Goal: Task Accomplishment & Management: Manage account settings

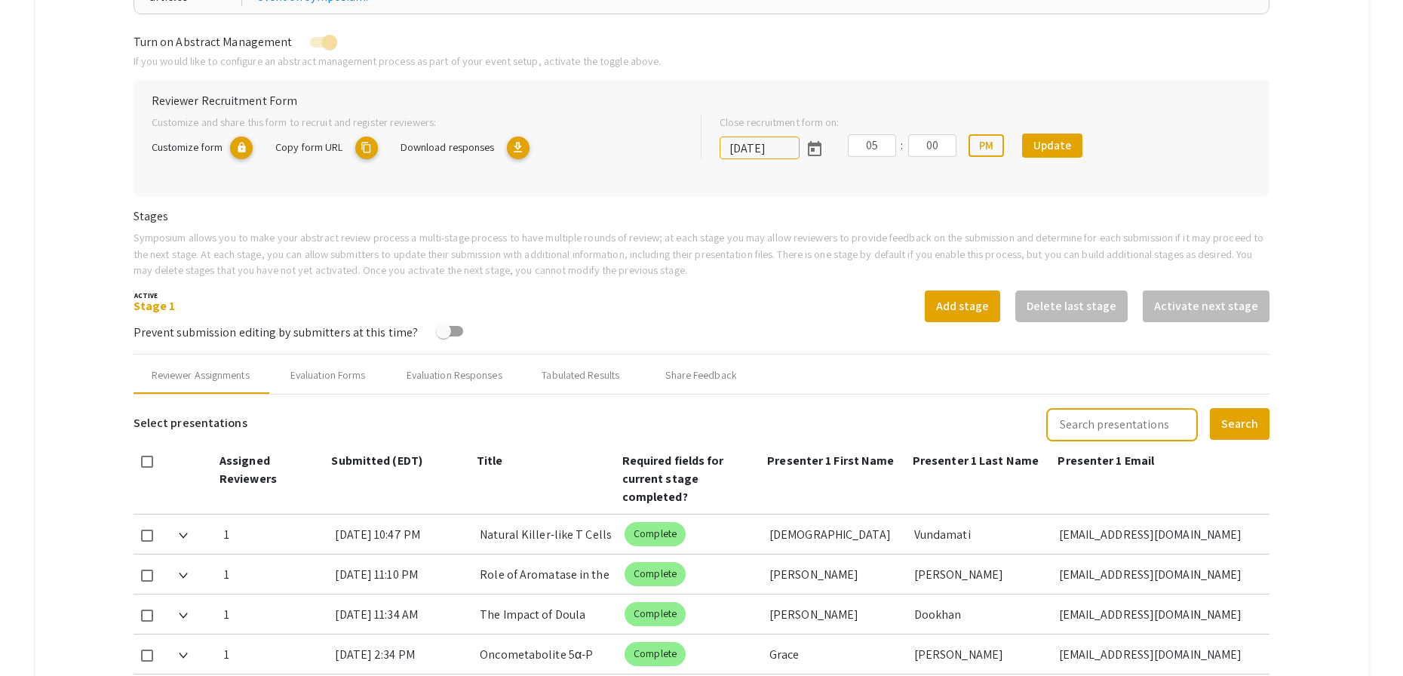
scroll to position [286, 0]
click at [1315, 370] on mat-tab-group "Abstract Management Submissions Abstract Booklet Helpful articles Abstract Mana…" at bounding box center [701, 627] width 1333 height 1479
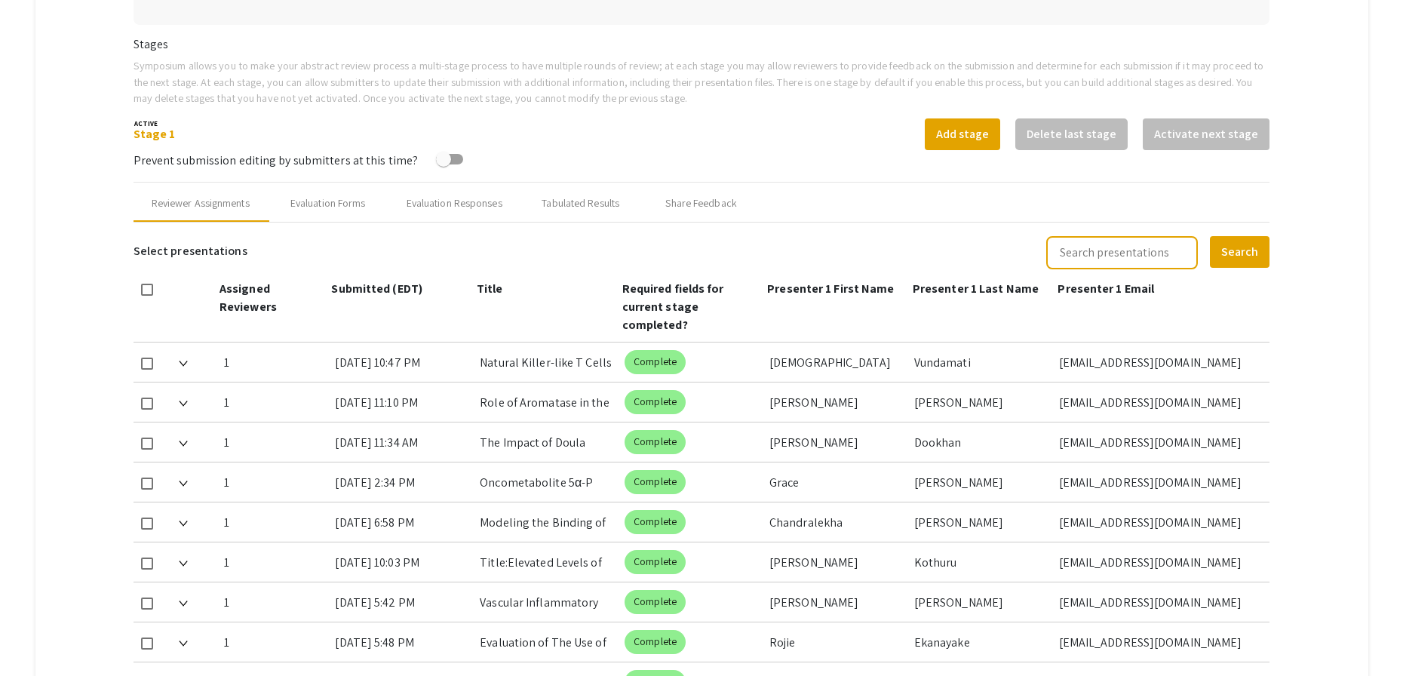
scroll to position [459, 0]
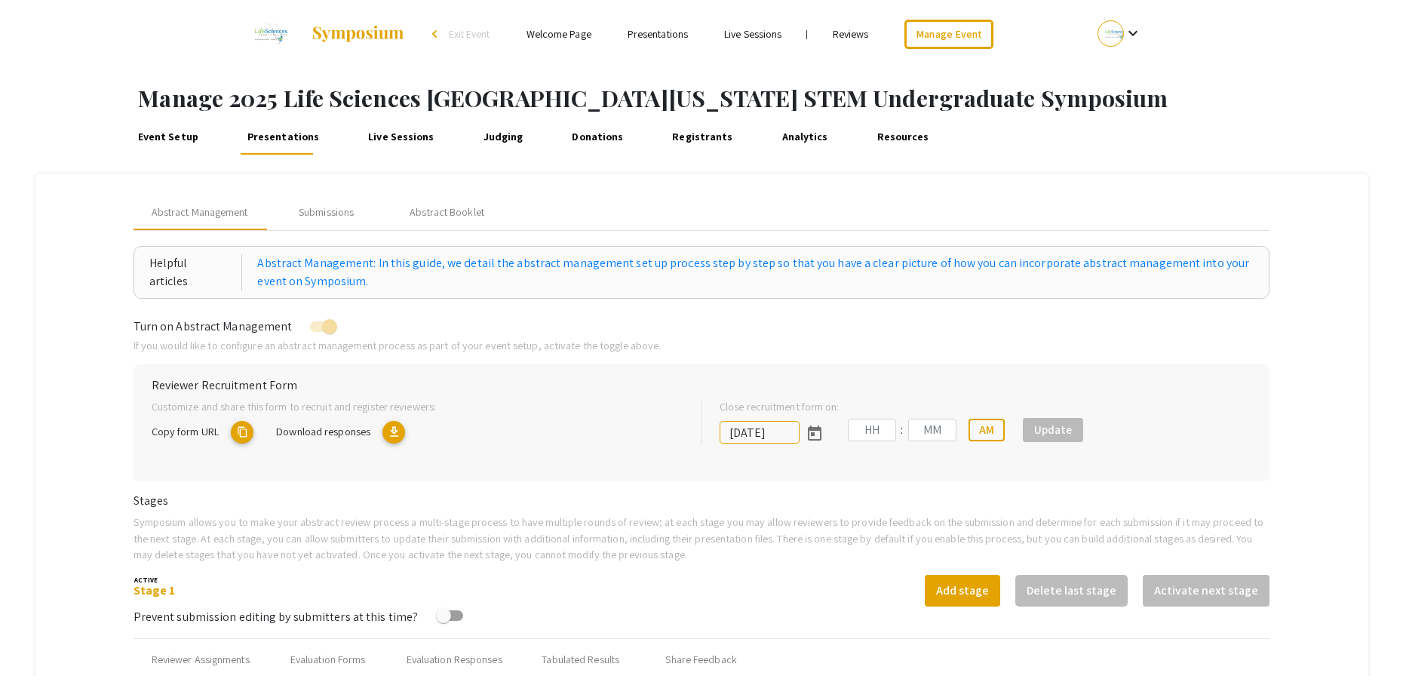
type input "[DATE]"
type input "05"
type input "00"
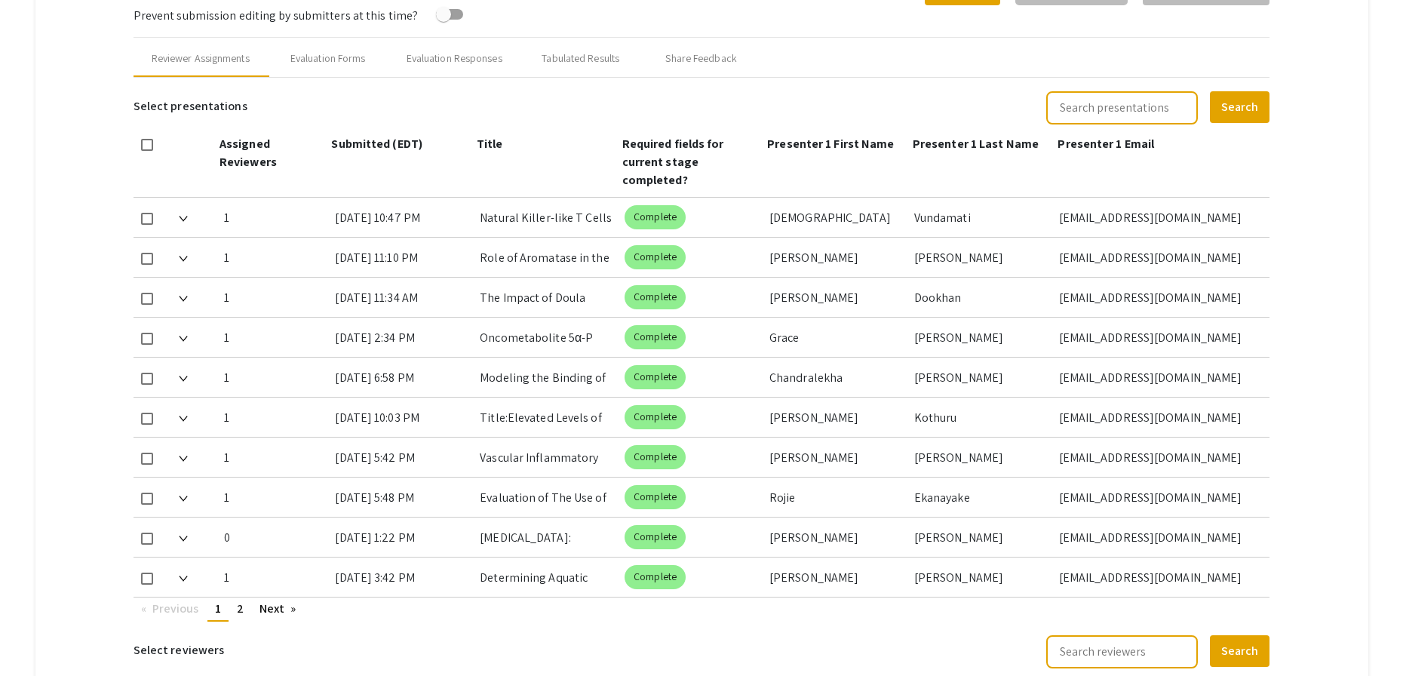
scroll to position [627, 0]
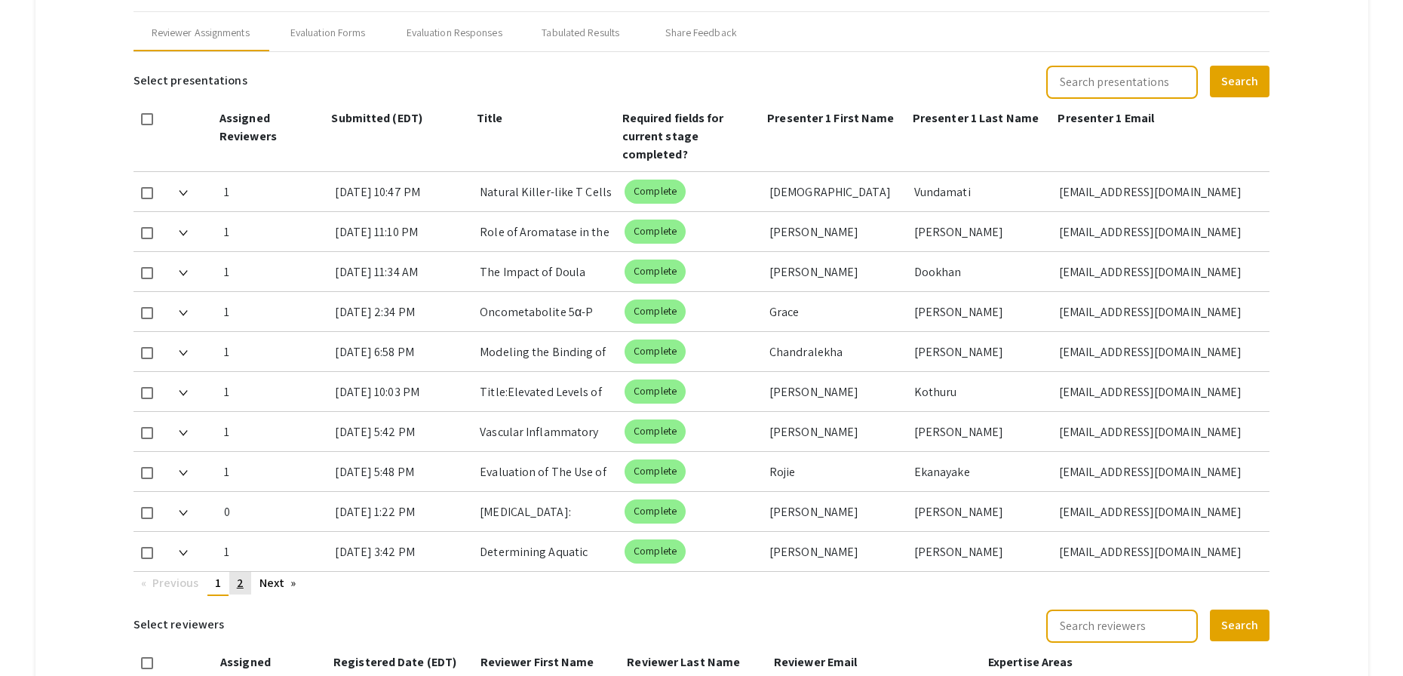
click at [250, 591] on link "page 2" at bounding box center [240, 583] width 22 height 23
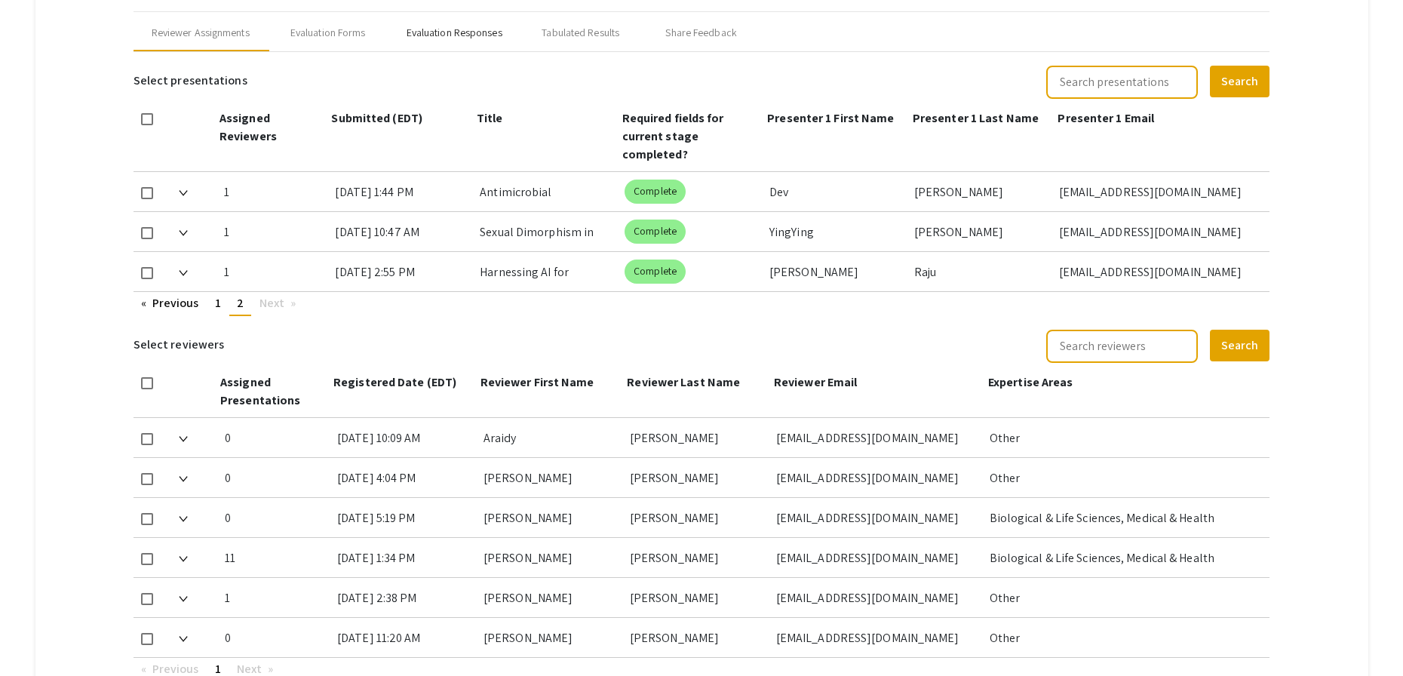
click at [466, 31] on div "Evaluation Responses" at bounding box center [455, 33] width 96 height 16
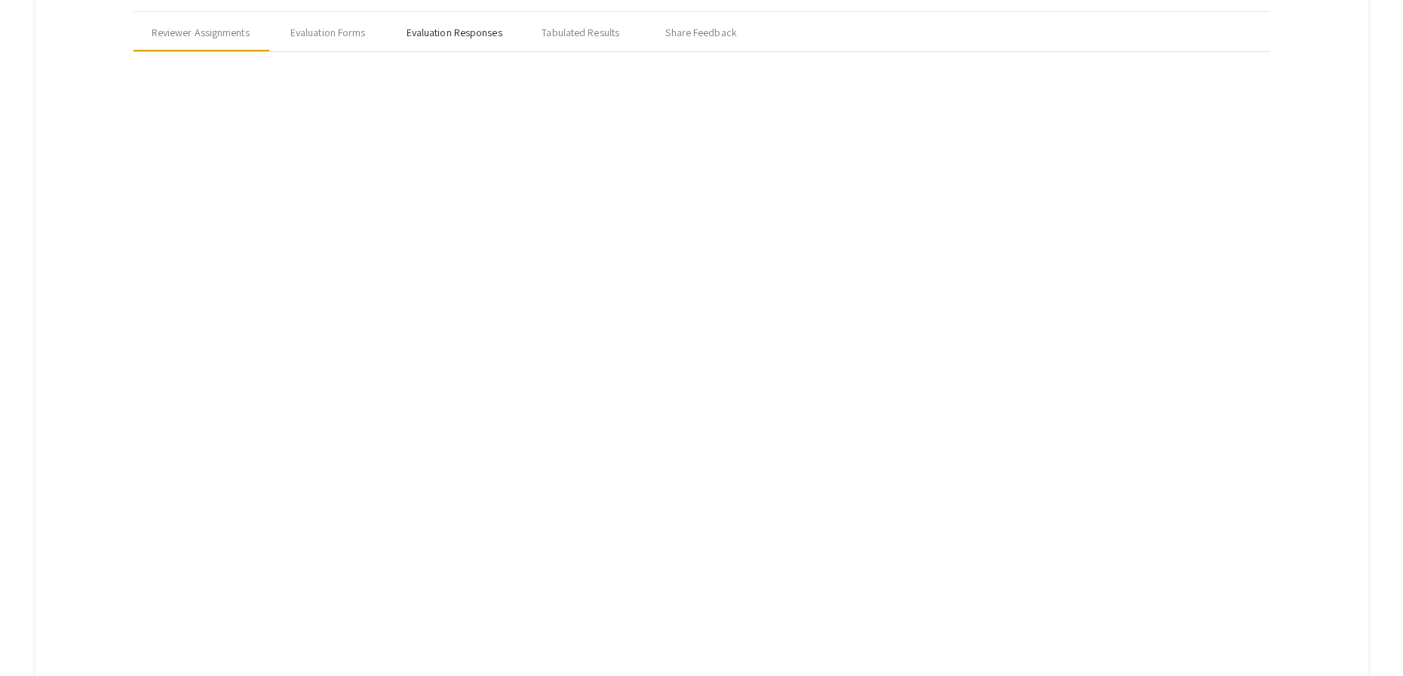
scroll to position [541, 0]
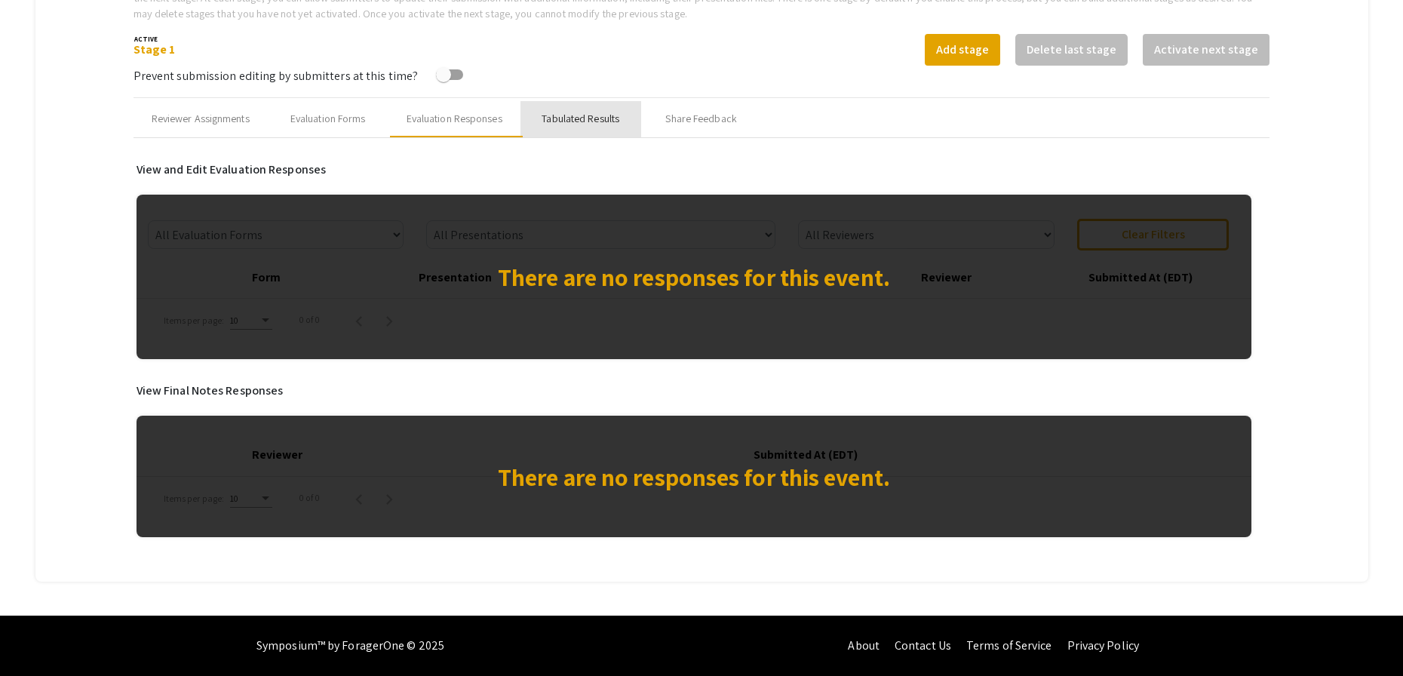
click at [568, 103] on div "Tabulated Results" at bounding box center [580, 119] width 121 height 36
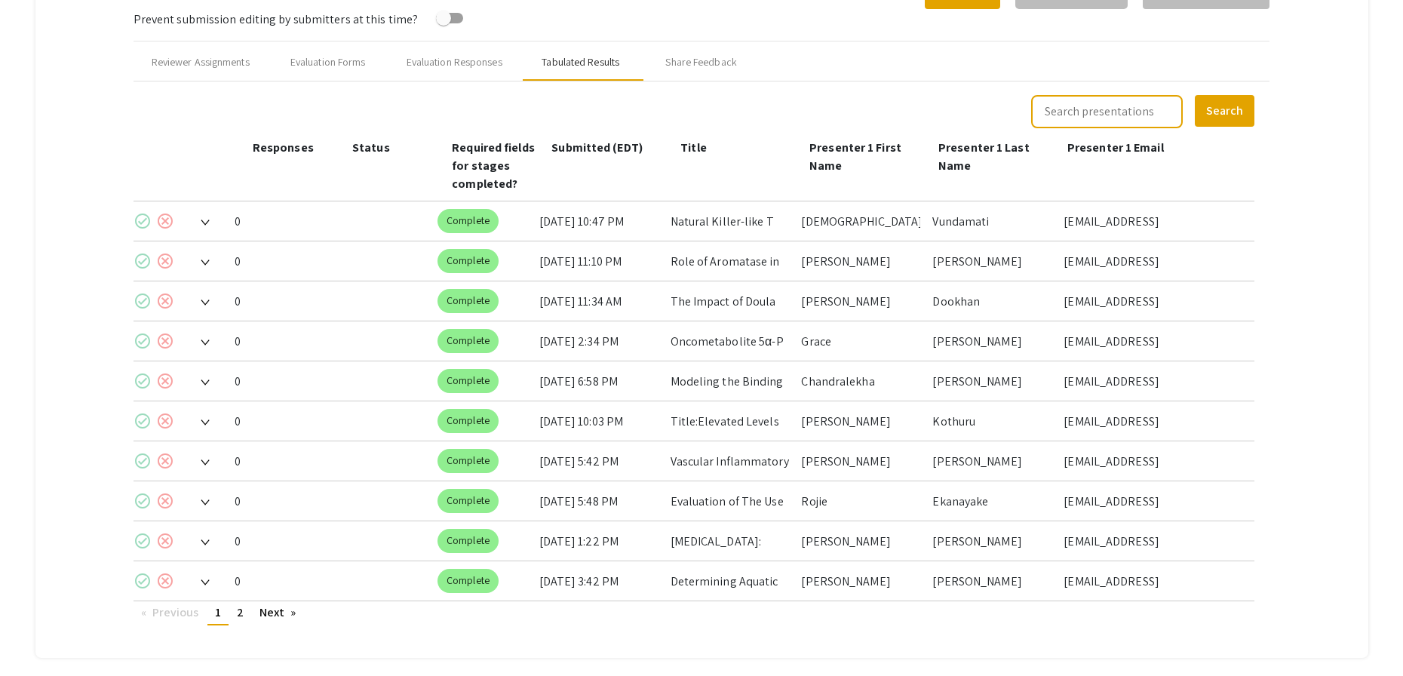
scroll to position [674, 0]
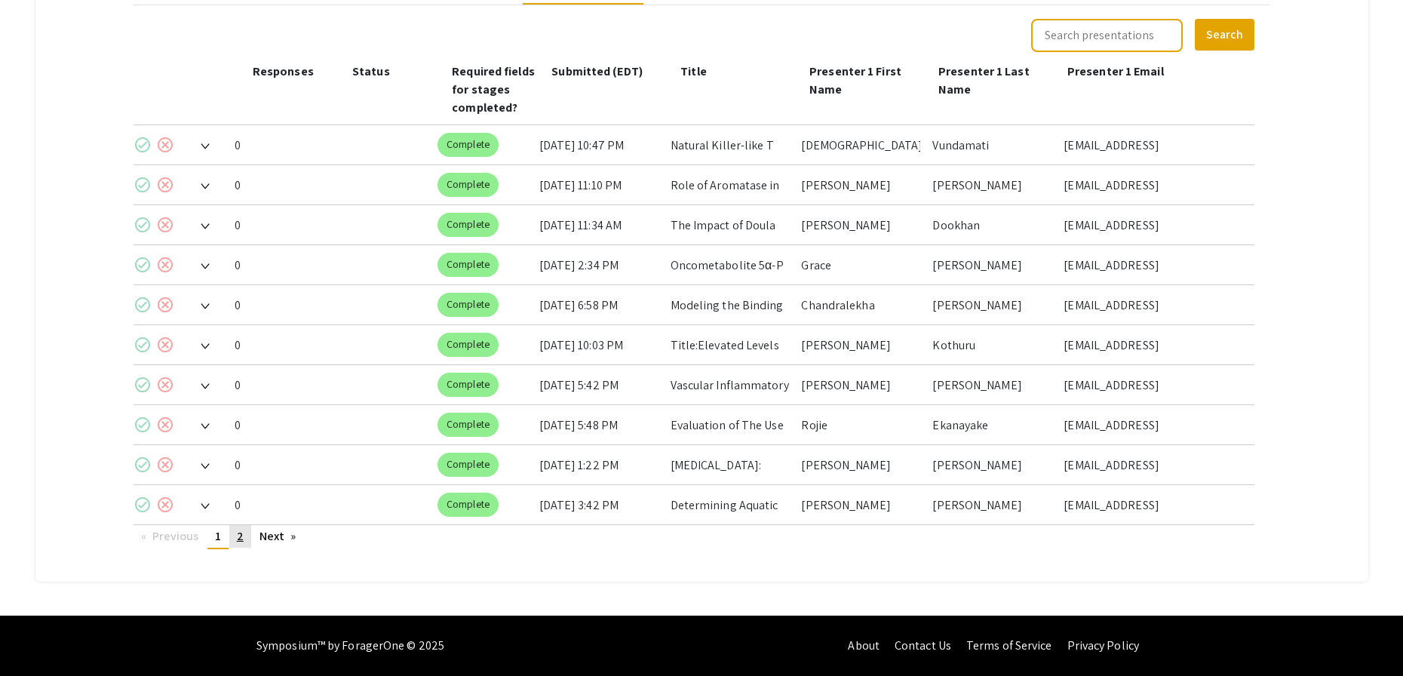
click at [246, 537] on link "page 2" at bounding box center [240, 536] width 22 height 23
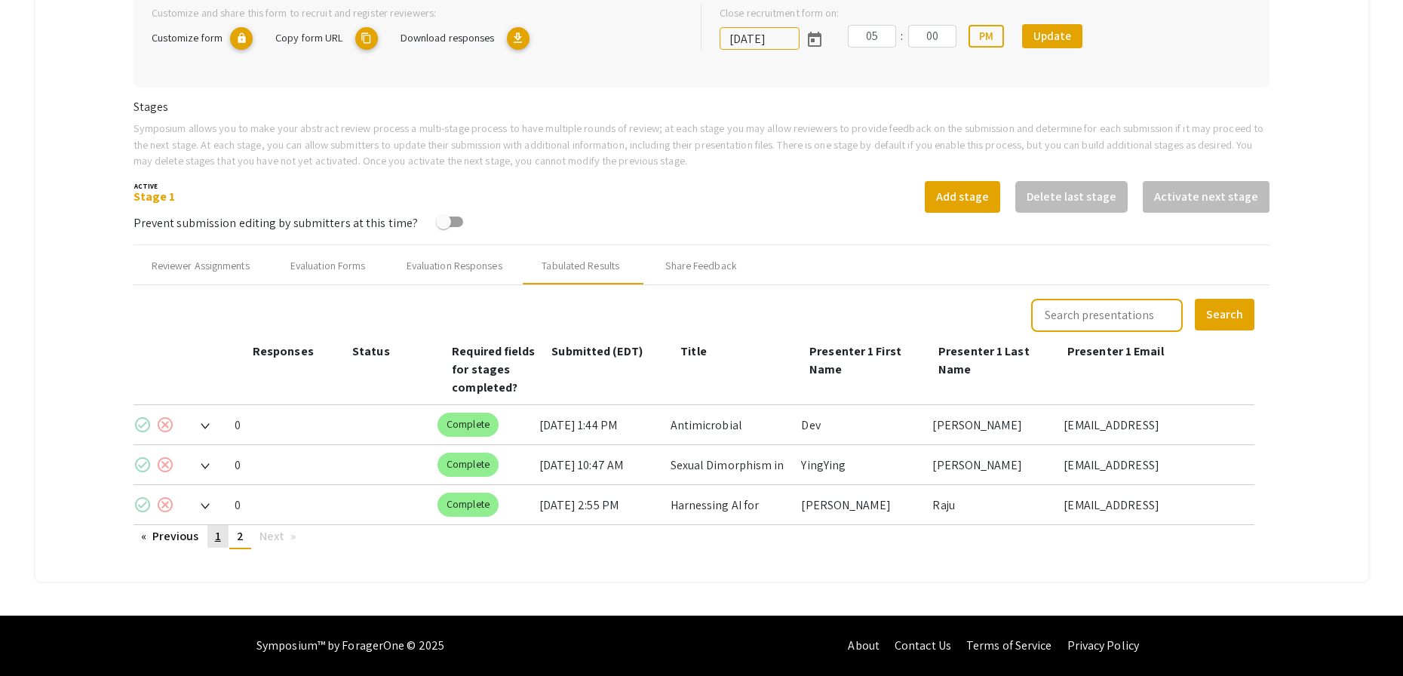
click at [220, 544] on link "page 1" at bounding box center [217, 536] width 21 height 23
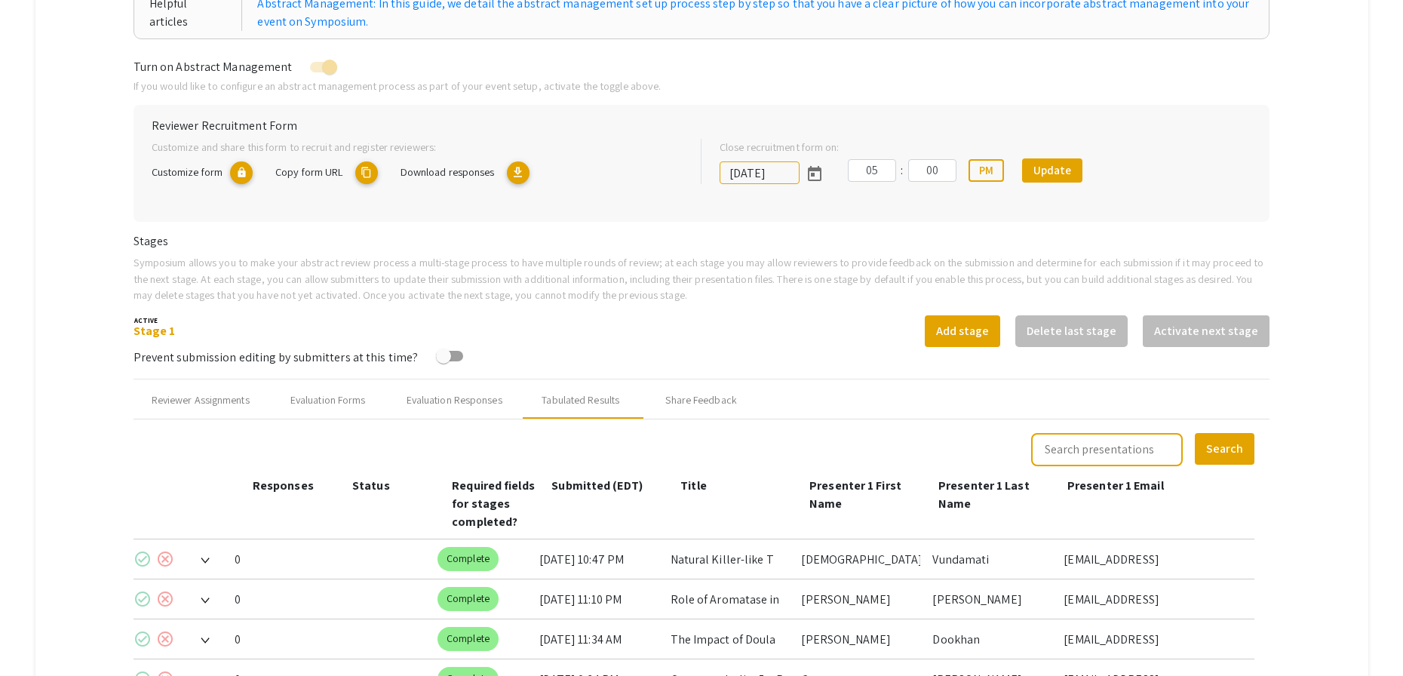
scroll to position [167, 0]
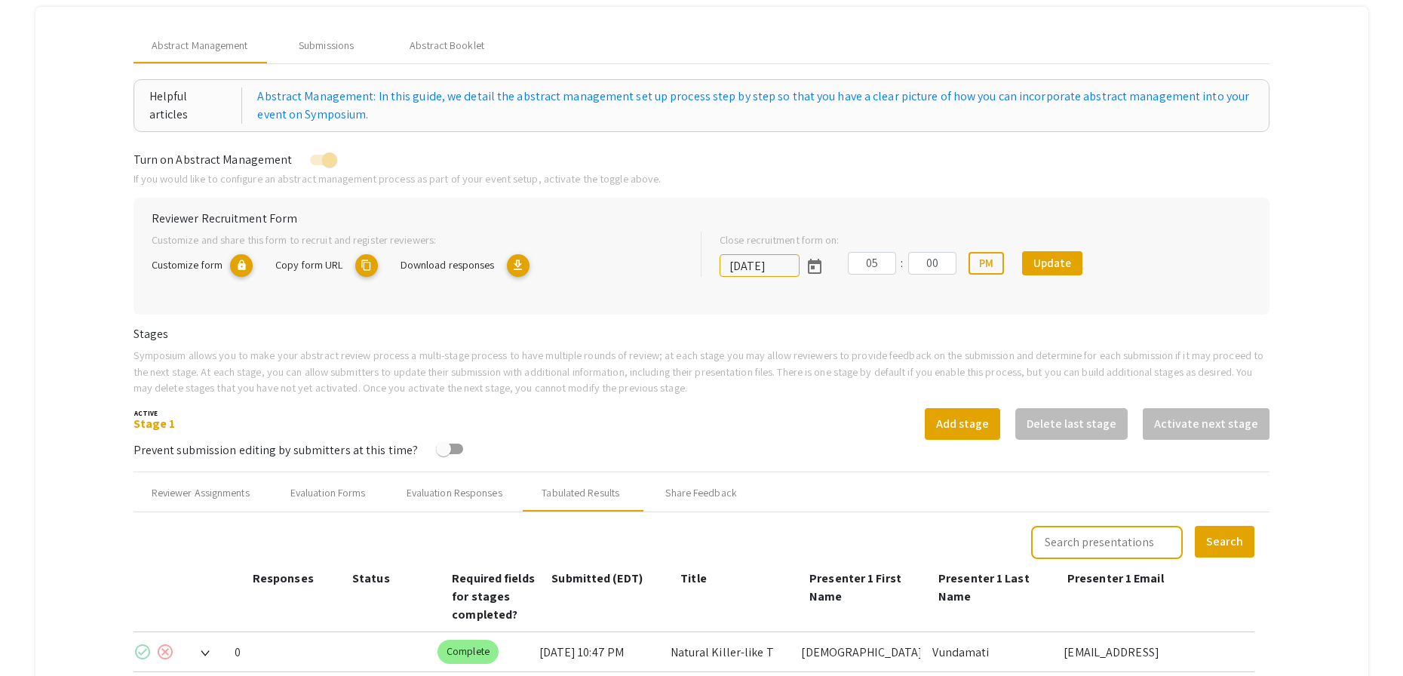
click at [1321, 268] on mat-tab-group "Abstract Management Submissions Abstract Booklet Helpful articles Abstract Mana…" at bounding box center [701, 548] width 1333 height 1082
click at [1336, 166] on mat-tab-group "Abstract Management Submissions Abstract Booklet Helpful articles Abstract Mana…" at bounding box center [701, 548] width 1333 height 1082
click at [1270, 43] on div "Abstract Management Submissions Abstract Booklet" at bounding box center [702, 45] width 1137 height 36
click at [1347, 463] on mat-tab-group "Abstract Management Submissions Abstract Booklet Helpful articles Abstract Mana…" at bounding box center [701, 548] width 1333 height 1082
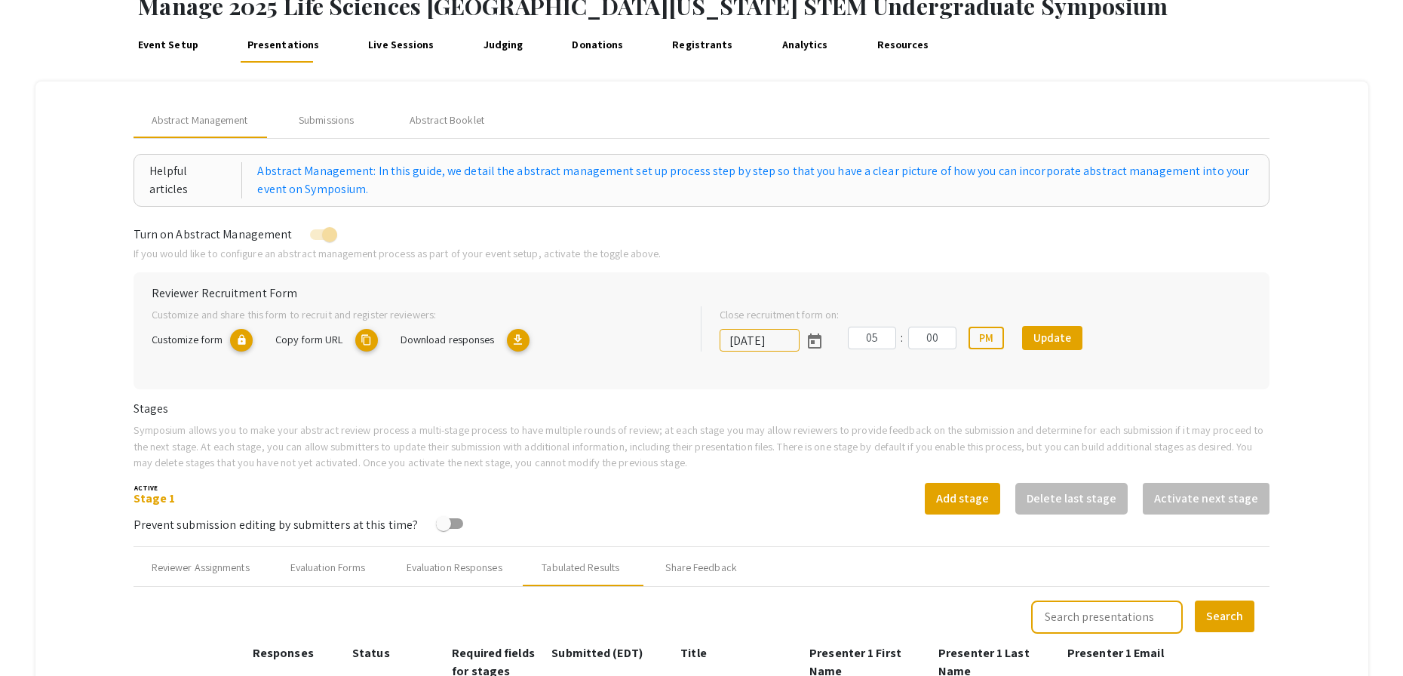
scroll to position [0, 0]
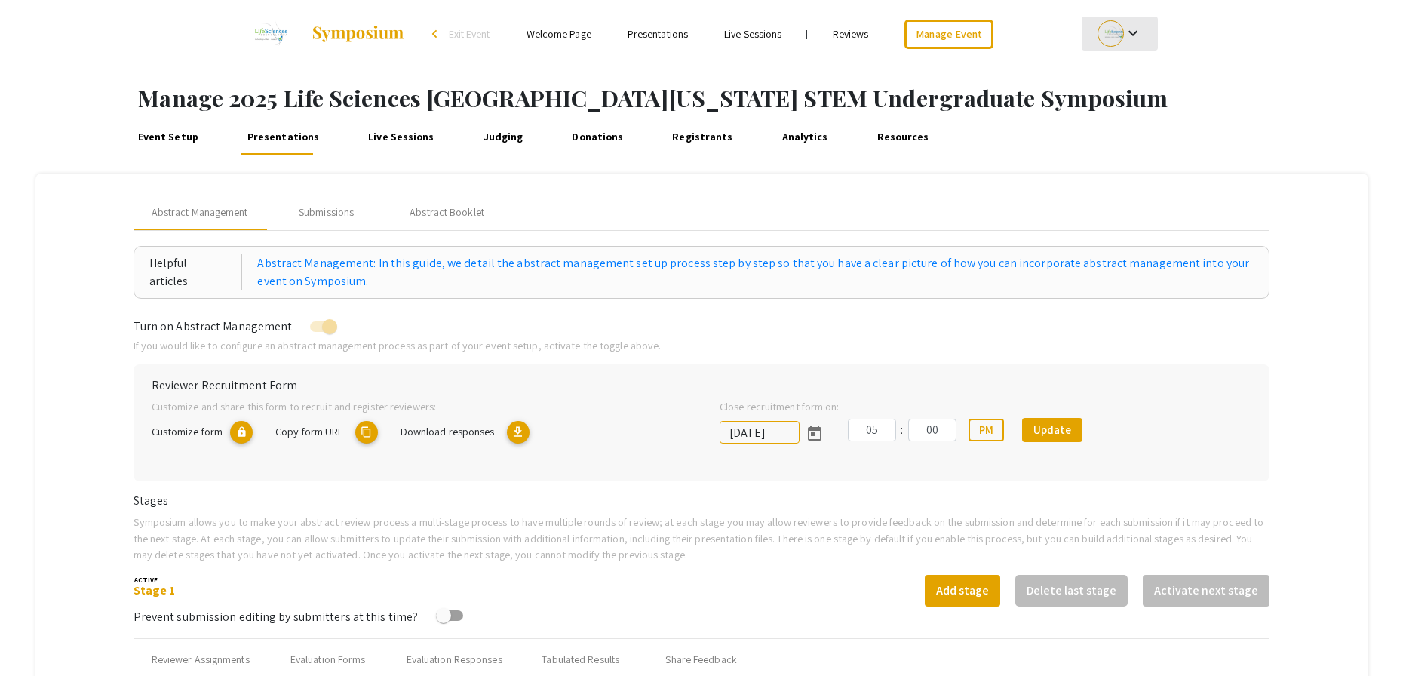
click at [1131, 35] on mat-icon "keyboard_arrow_down" at bounding box center [1133, 33] width 18 height 18
drag, startPoint x: 1034, startPoint y: 198, endPoint x: 1008, endPoint y: 157, distance: 48.1
click at [1033, 198] on div at bounding box center [701, 338] width 1403 height 676
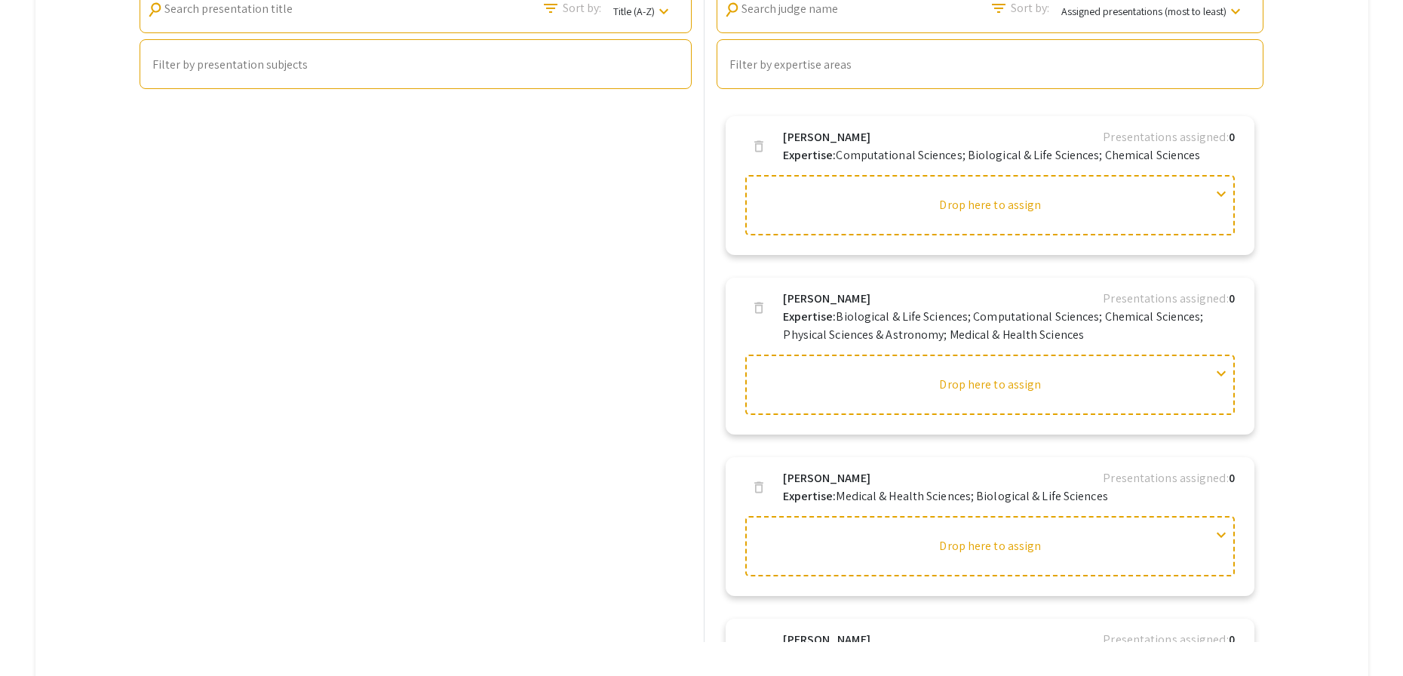
click at [606, 344] on div "Presentations search Search presentation title filter_list Sort by: Title (A-Z)…" at bounding box center [416, 296] width 565 height 691
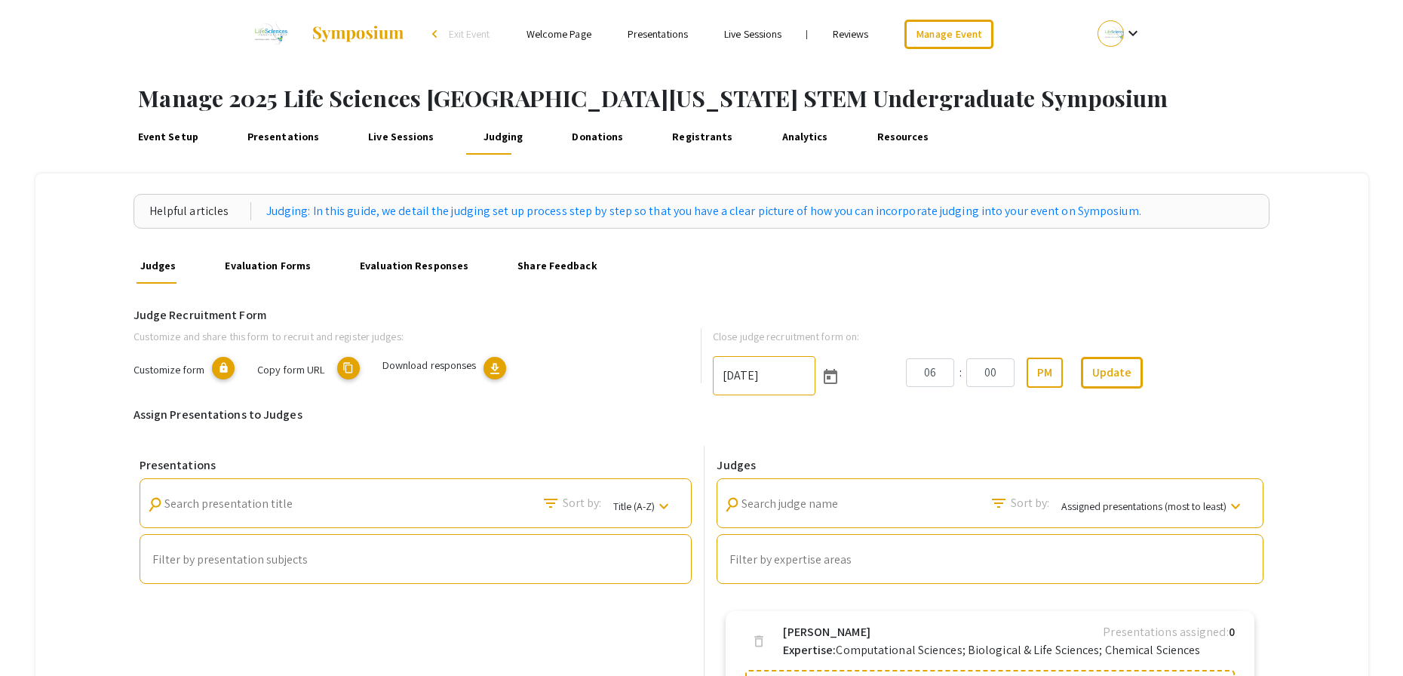
click at [1196, 308] on h6 "Judge Recruitment Form" at bounding box center [702, 315] width 1137 height 14
click at [1266, 386] on div "06 : 00 PM Update" at bounding box center [1088, 373] width 364 height 32
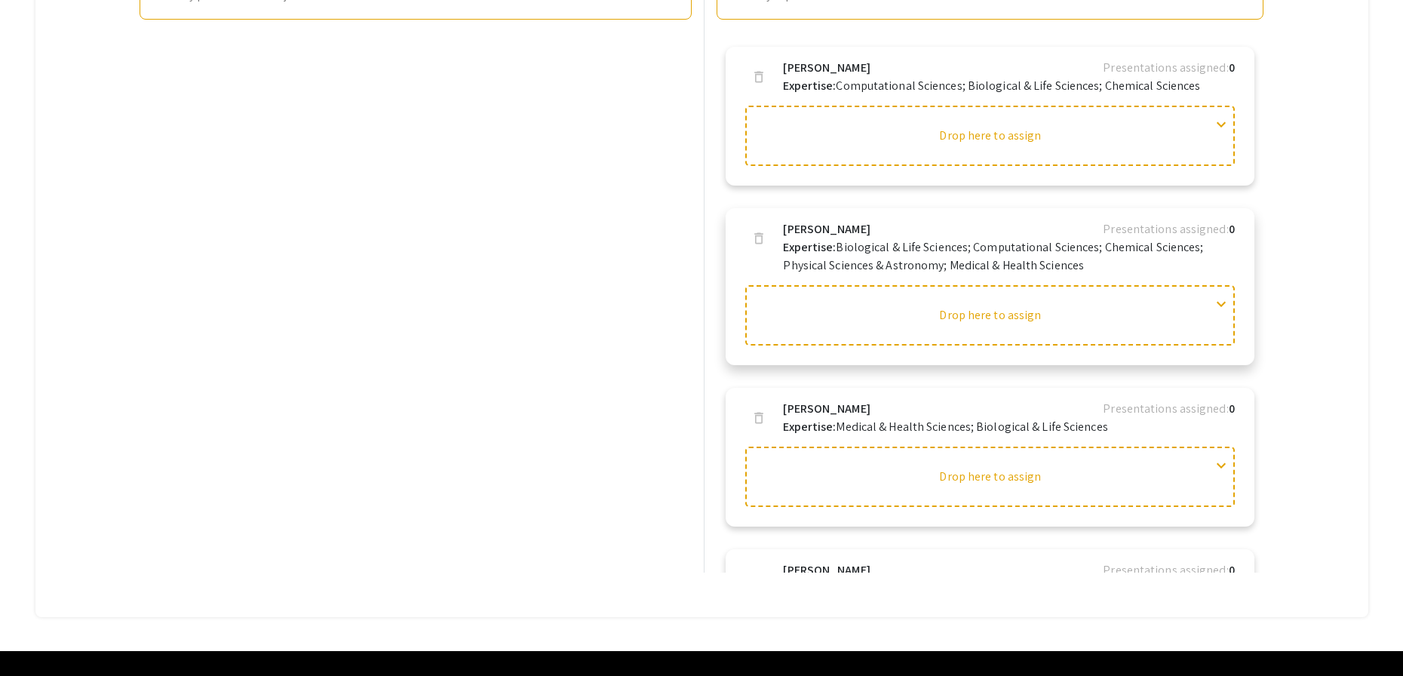
scroll to position [572, 0]
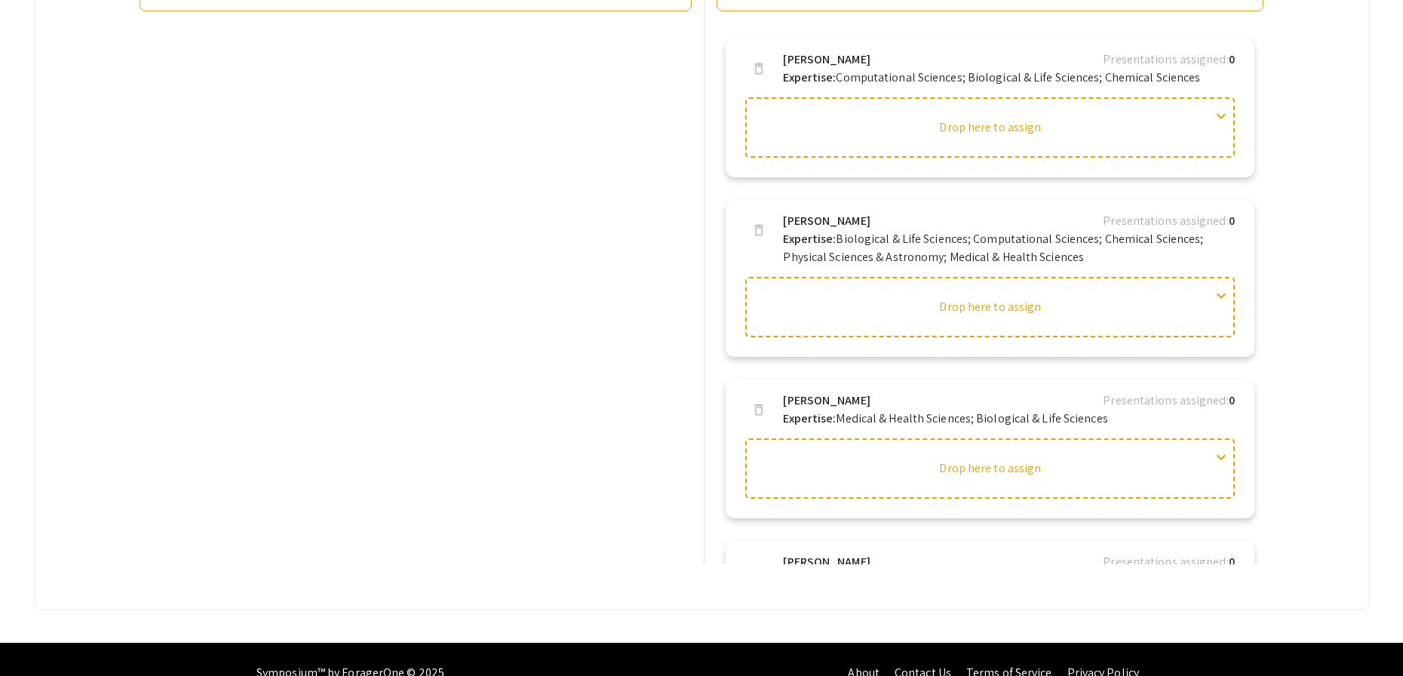
click at [688, 440] on div "Presentations search Search presentation title filter_list Sort by: Title (A-Z)…" at bounding box center [416, 218] width 565 height 691
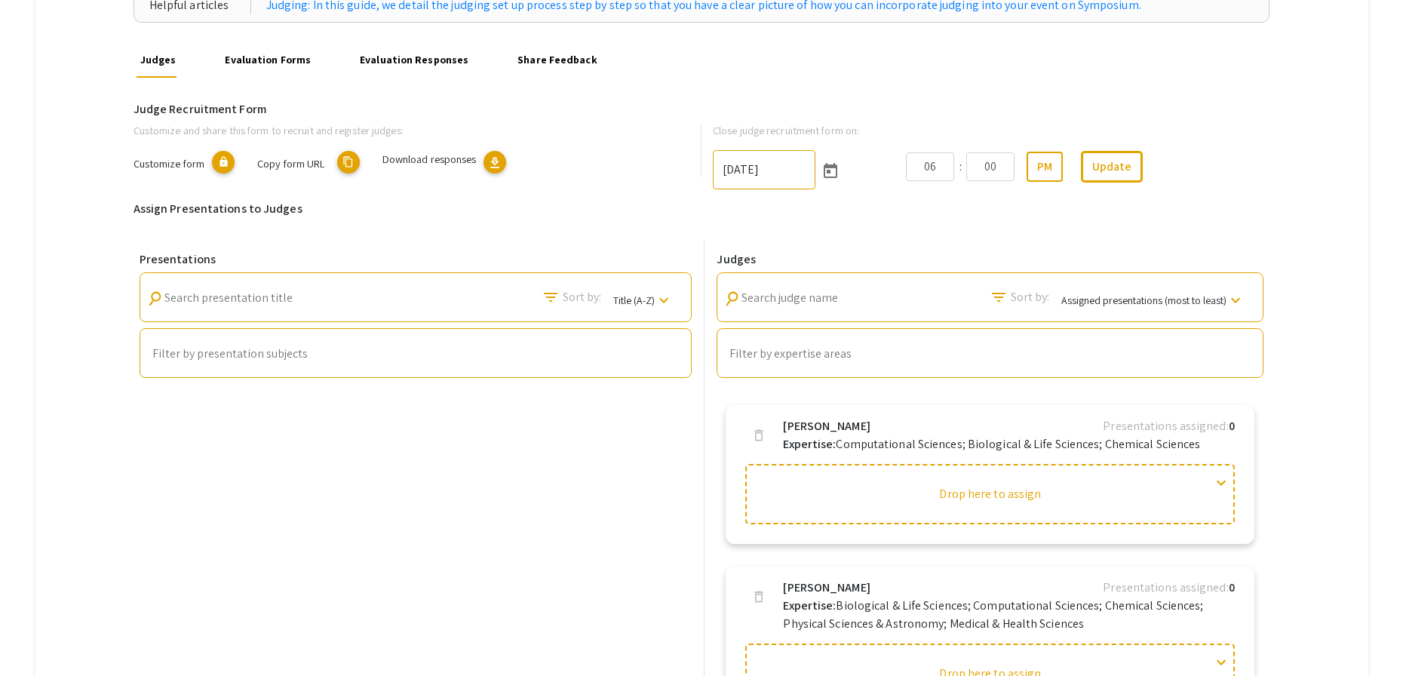
scroll to position [235, 0]
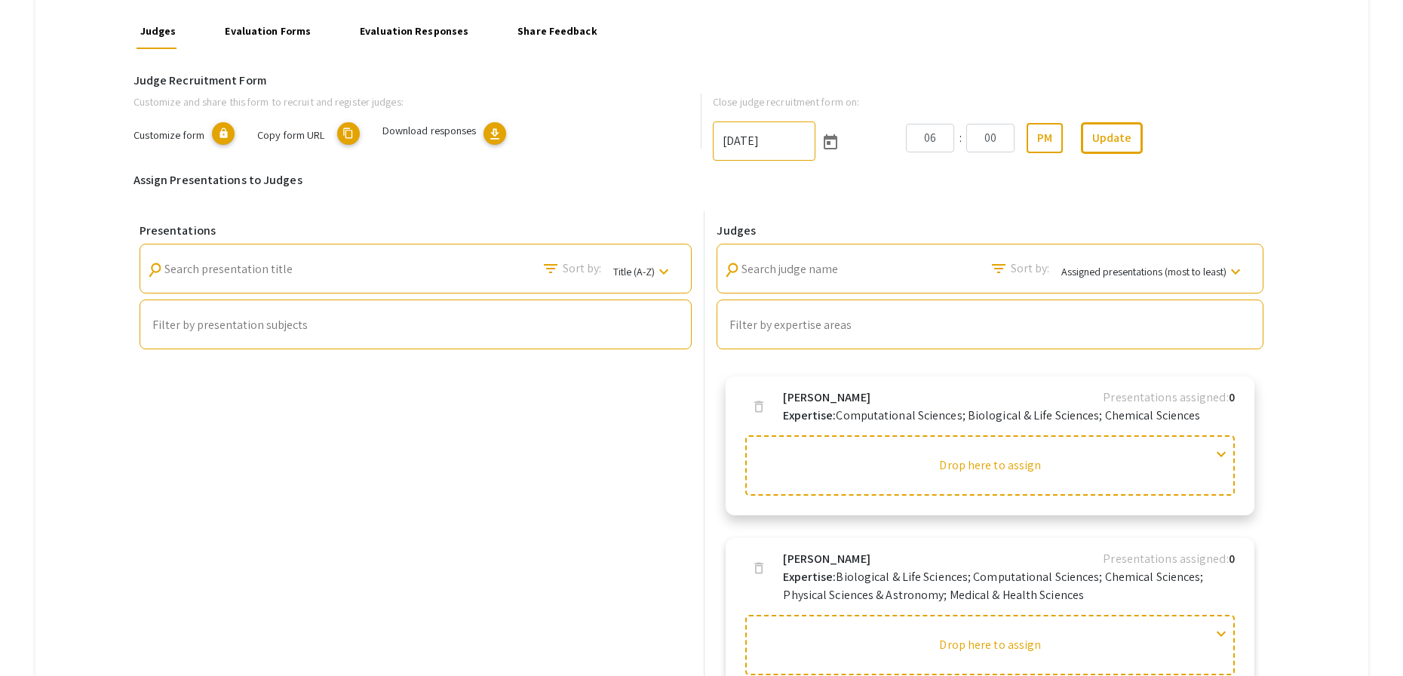
click at [1223, 456] on span "expand_more" at bounding box center [1221, 454] width 18 height 18
click at [1223, 453] on span "expand_less" at bounding box center [1221, 454] width 18 height 18
click at [528, 451] on div "Presentations search Search presentation title filter_list Sort by: Title (A-Z)…" at bounding box center [416, 556] width 565 height 691
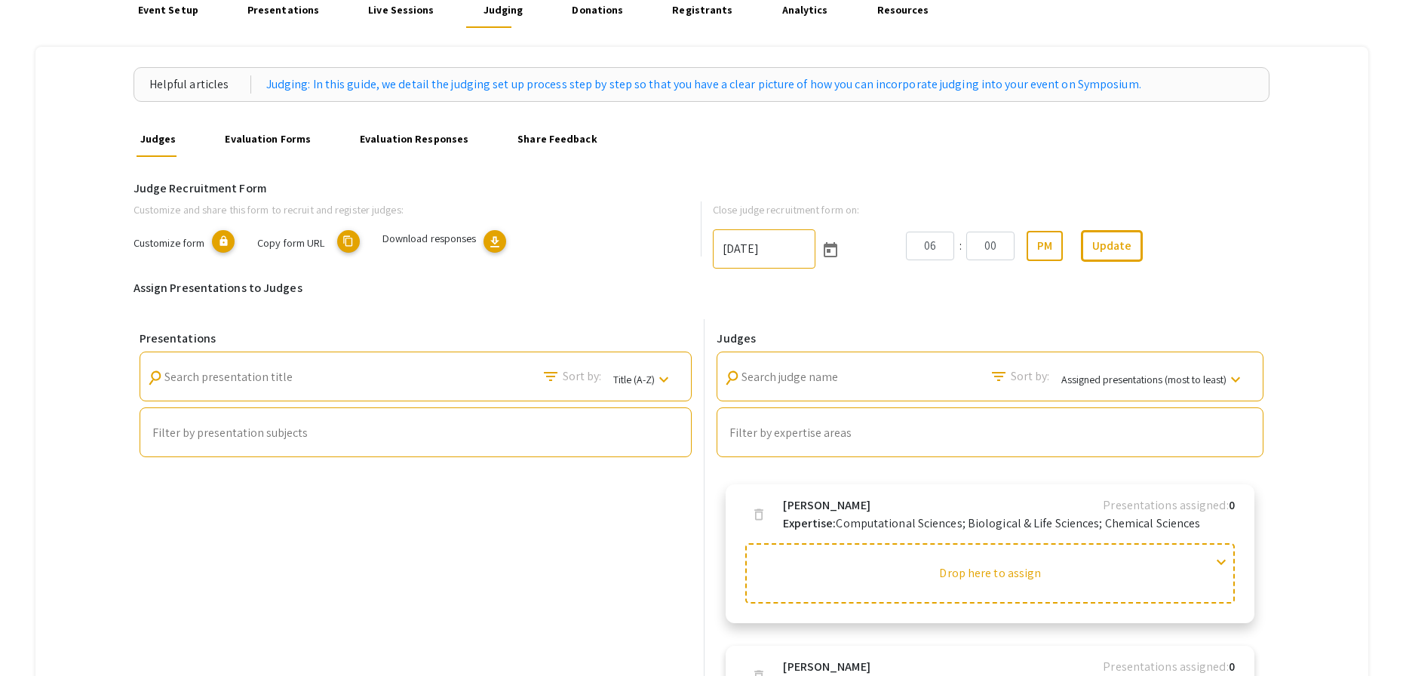
scroll to position [112, 0]
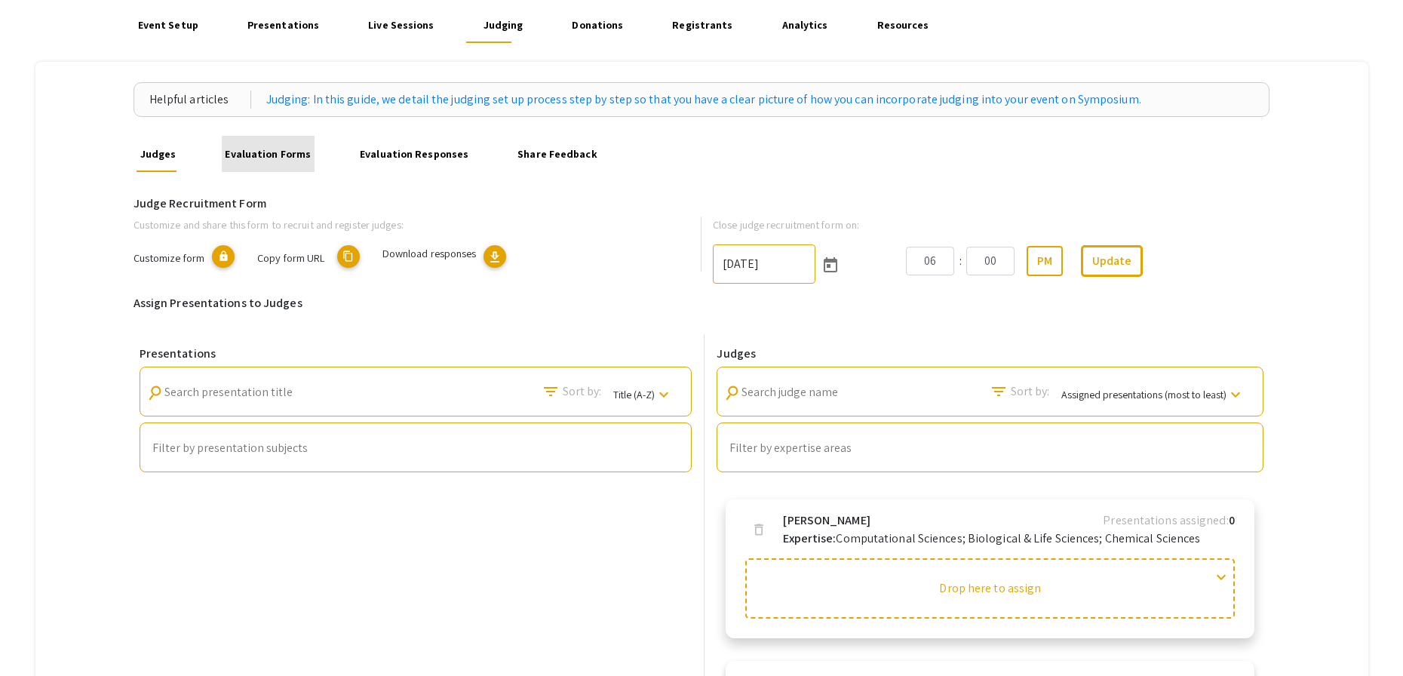
click at [291, 158] on link "Evaluation Forms" at bounding box center [268, 154] width 93 height 36
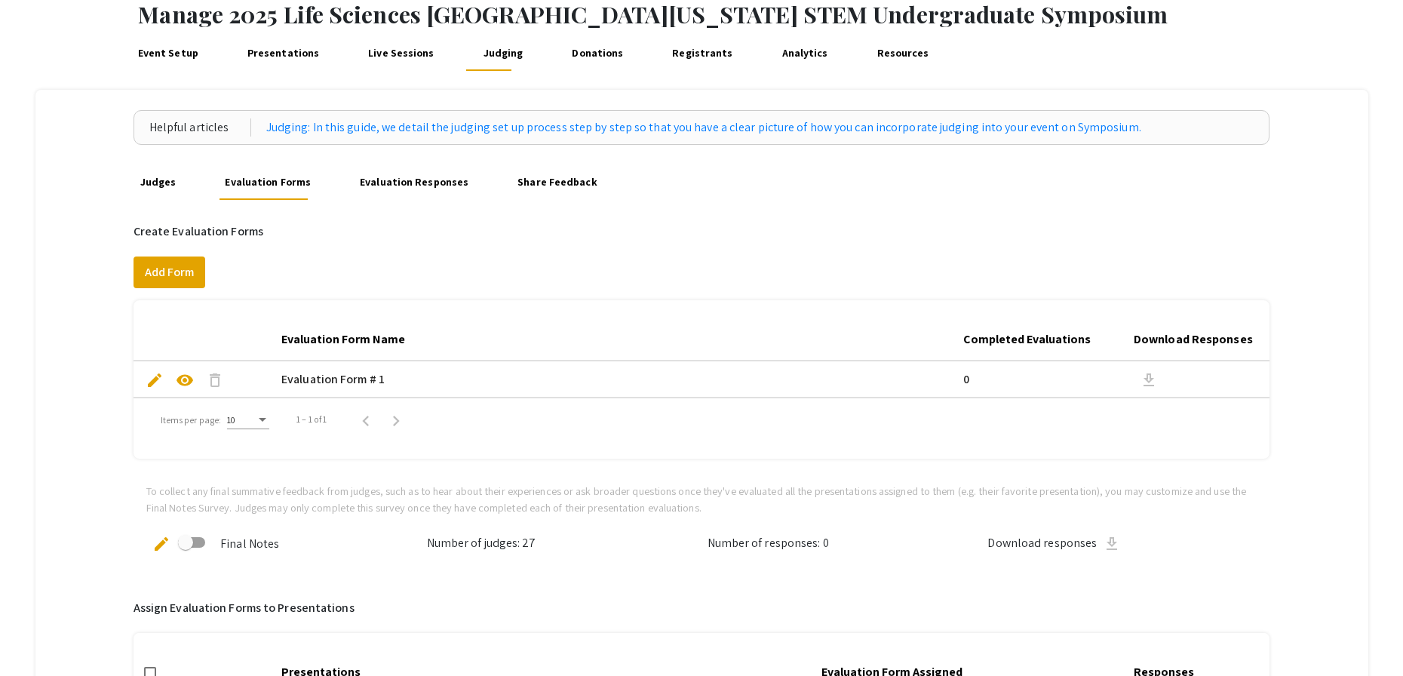
scroll to position [18, 0]
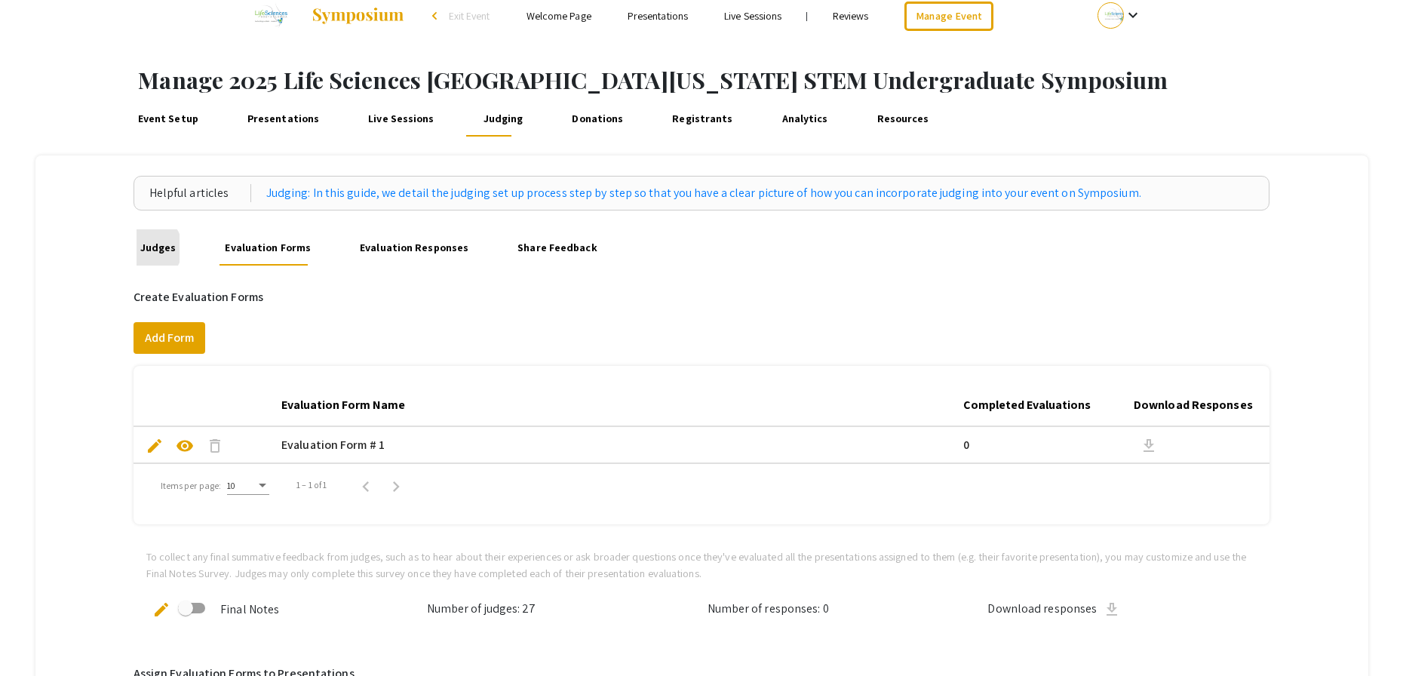
click at [148, 248] on link "Judges" at bounding box center [158, 247] width 43 height 36
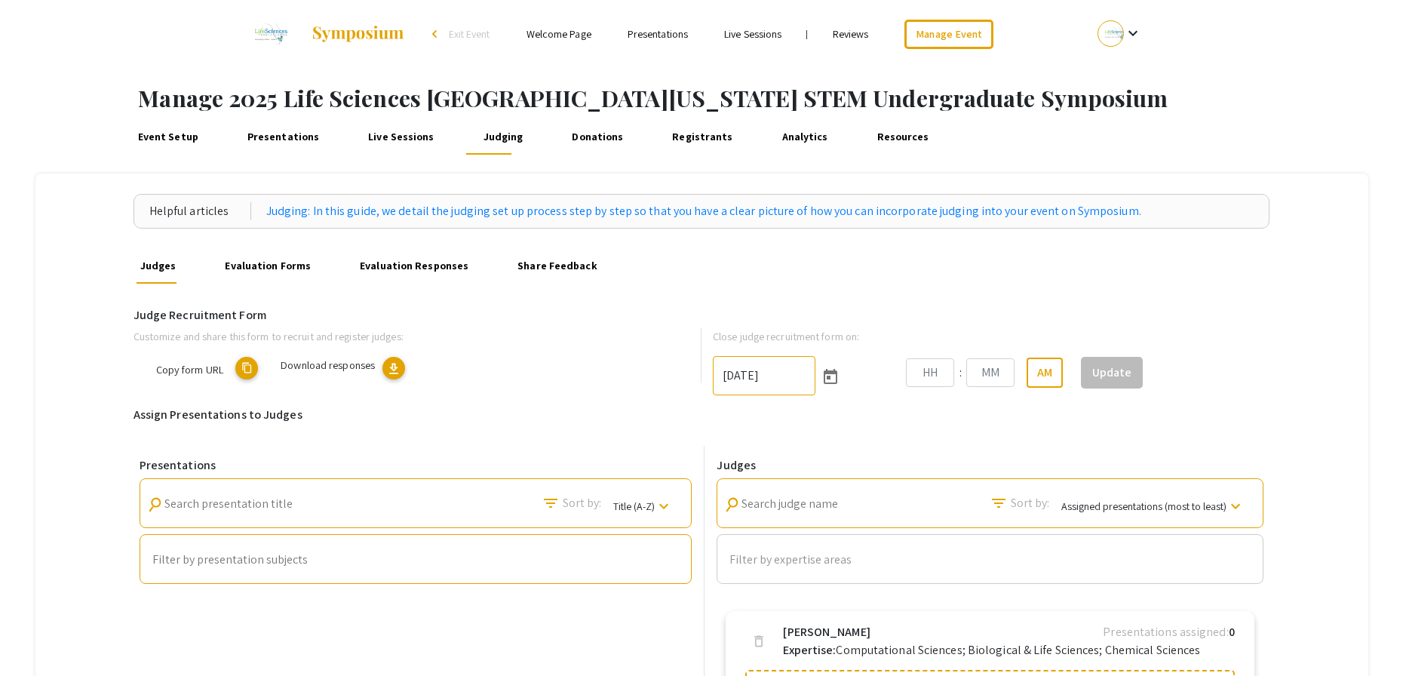
type input "10/25/2025"
type input "06"
type input "00"
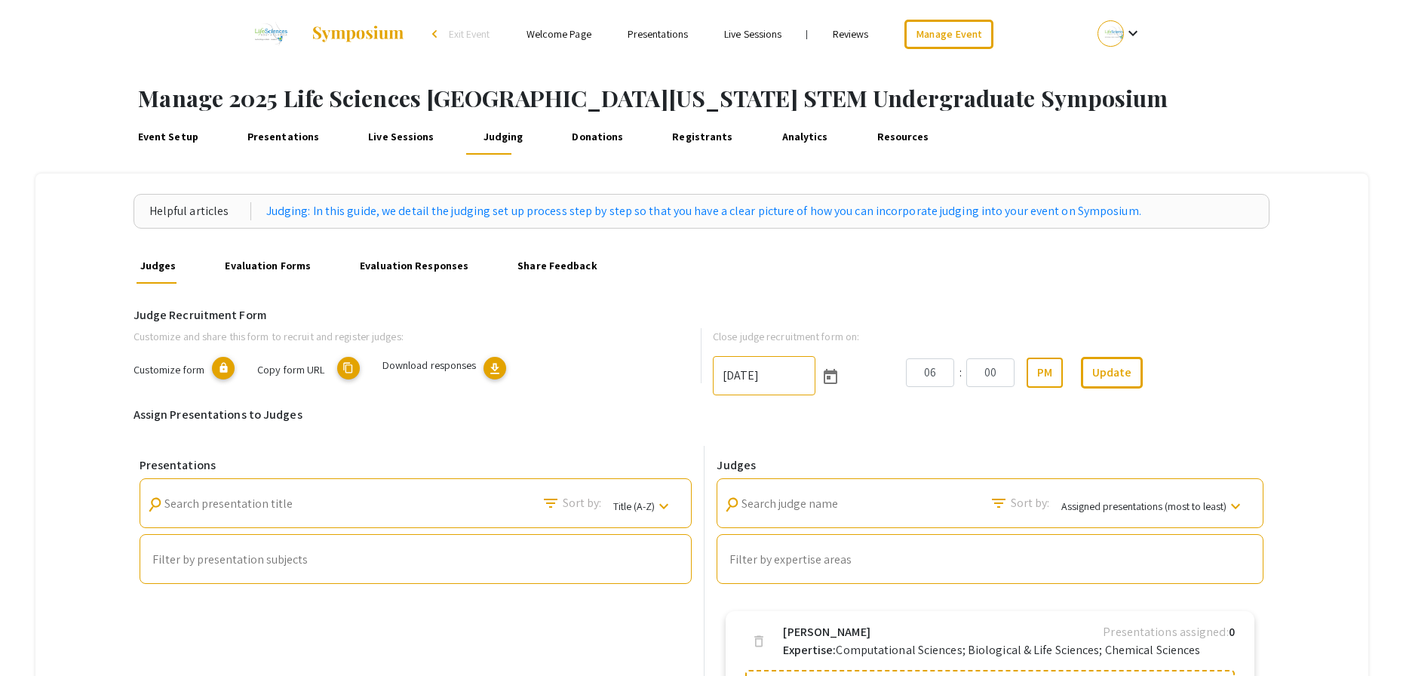
click at [1281, 311] on div "Judge Recruitment Form" at bounding box center [701, 318] width 1159 height 20
click at [1266, 308] on h6 "Judge Recruitment Form" at bounding box center [702, 315] width 1137 height 14
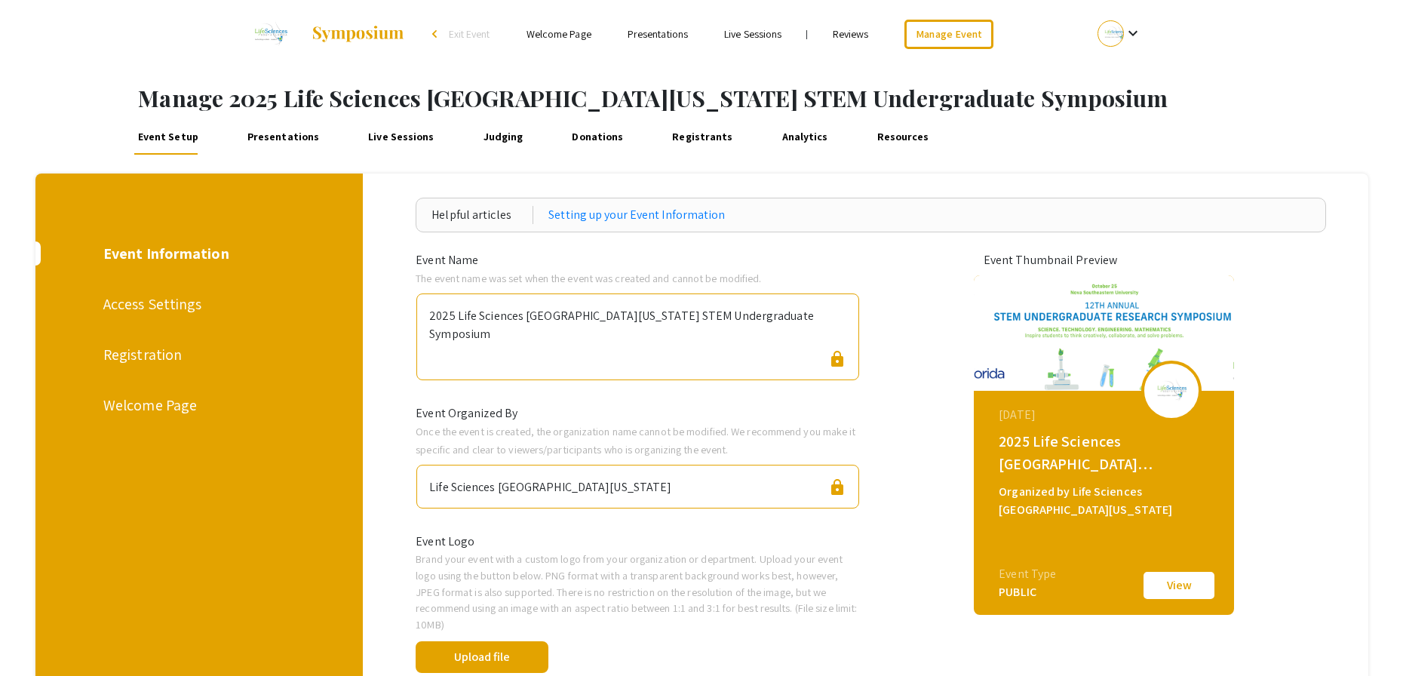
click at [145, 412] on div "Welcome Page" at bounding box center [197, 405] width 188 height 23
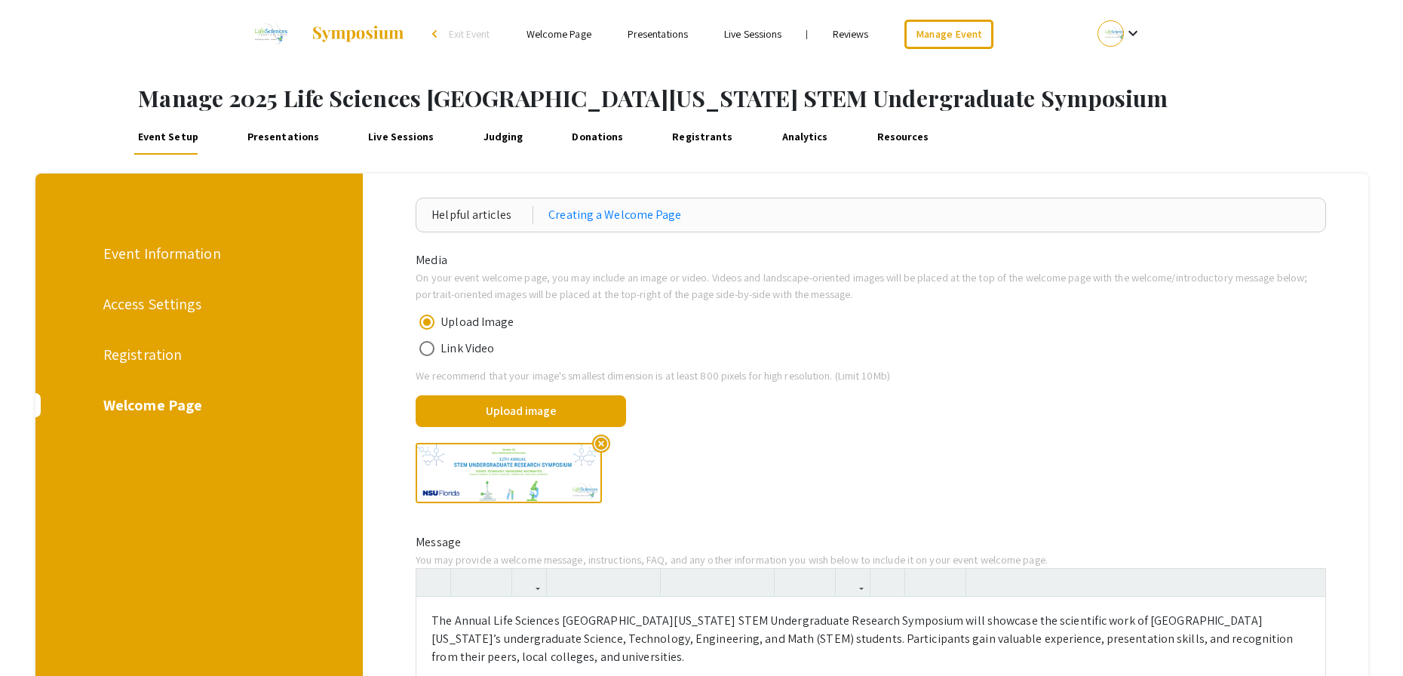
click at [833, 433] on div "highlight_off" at bounding box center [870, 473] width 933 height 84
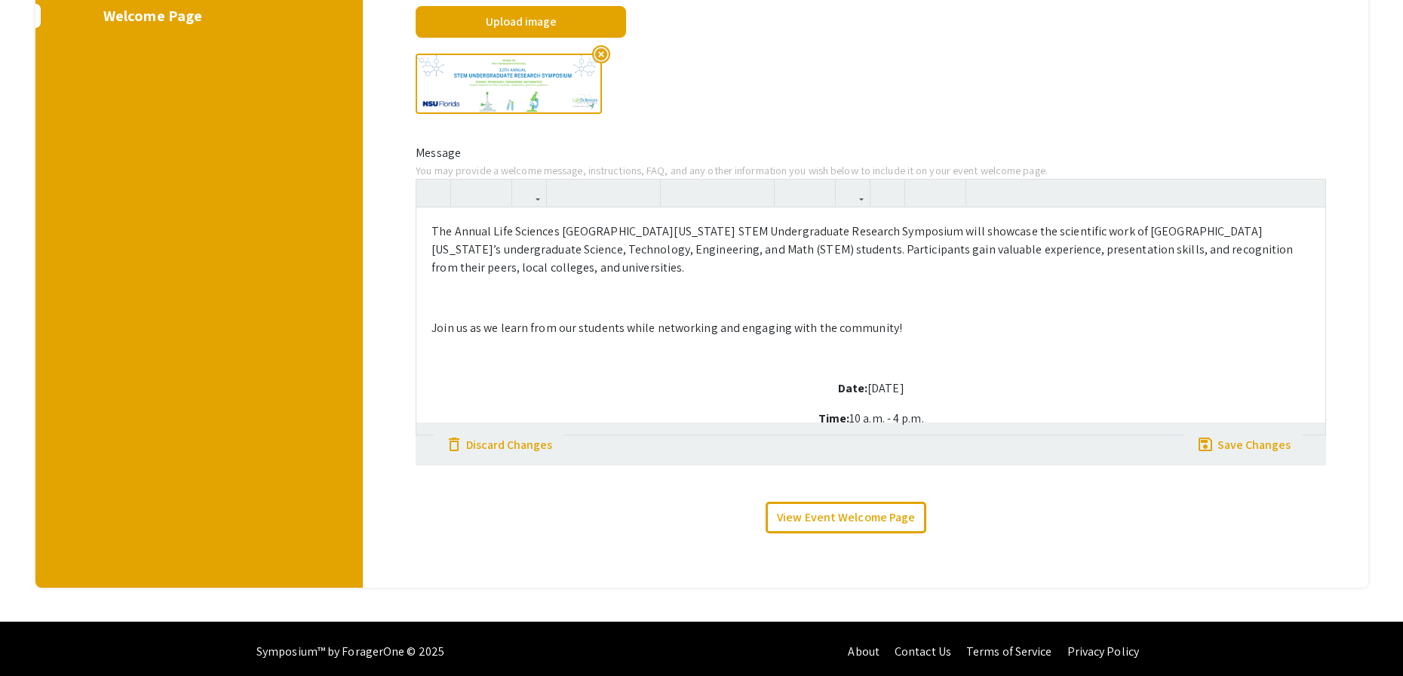
scroll to position [390, 0]
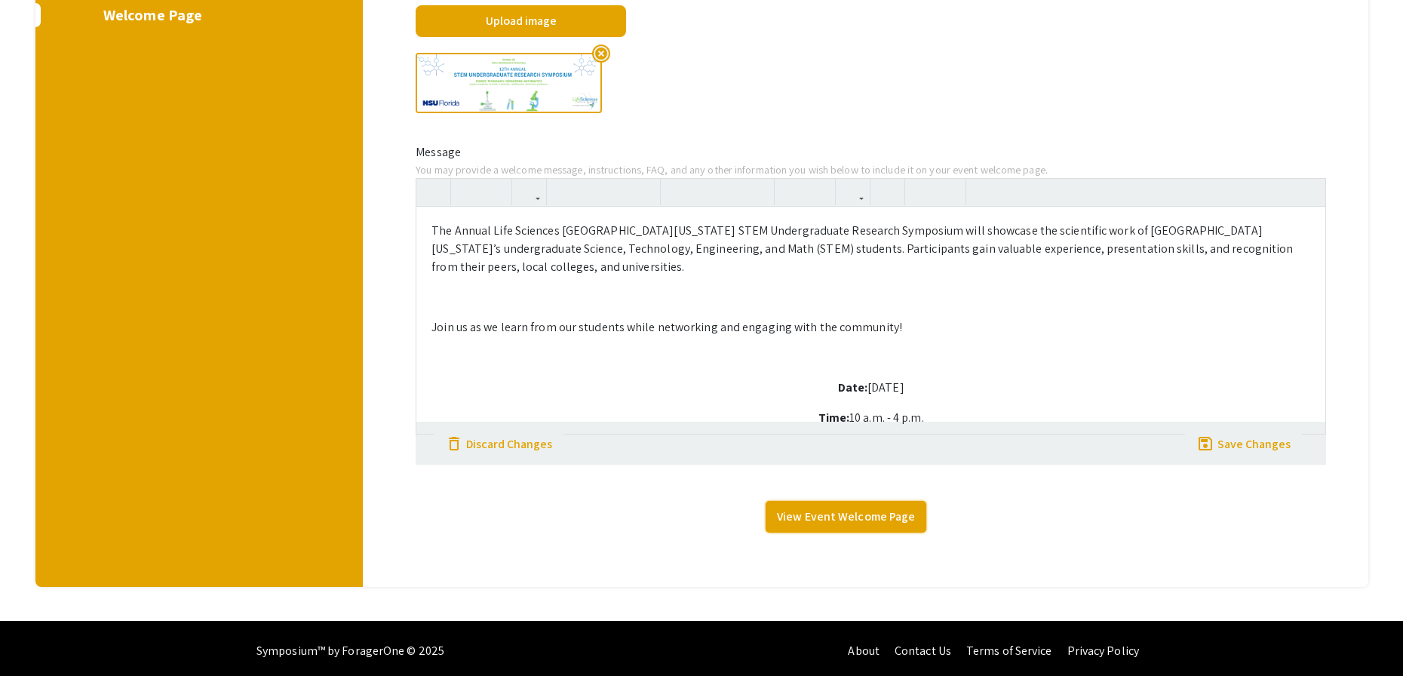
click at [858, 517] on link "View Event Welcome Page" at bounding box center [846, 517] width 161 height 32
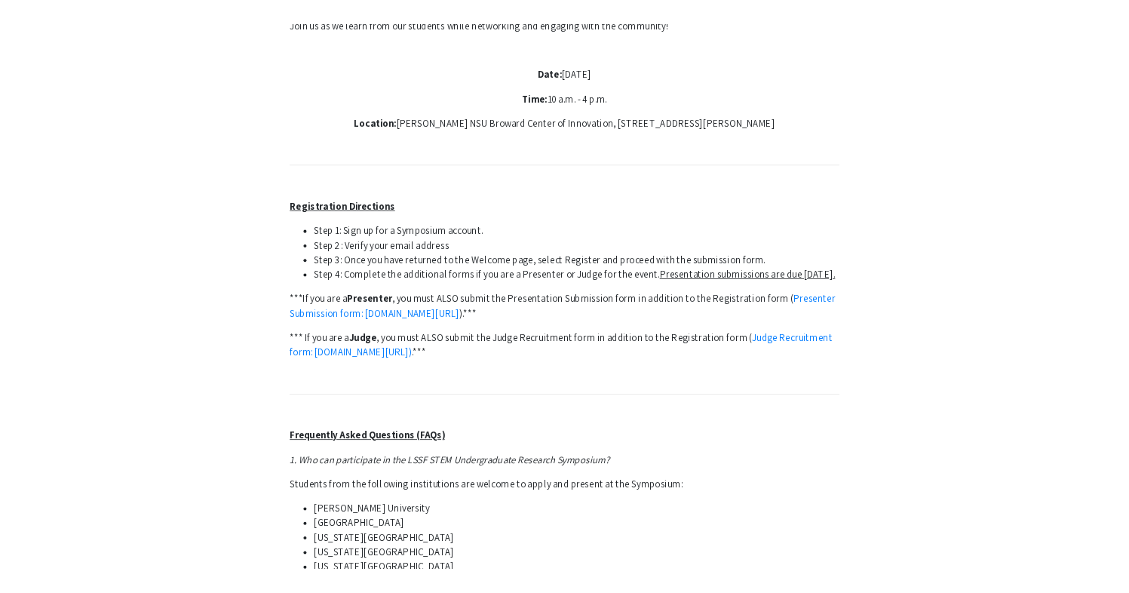
scroll to position [496, 0]
